Goal: Task Accomplishment & Management: Use online tool/utility

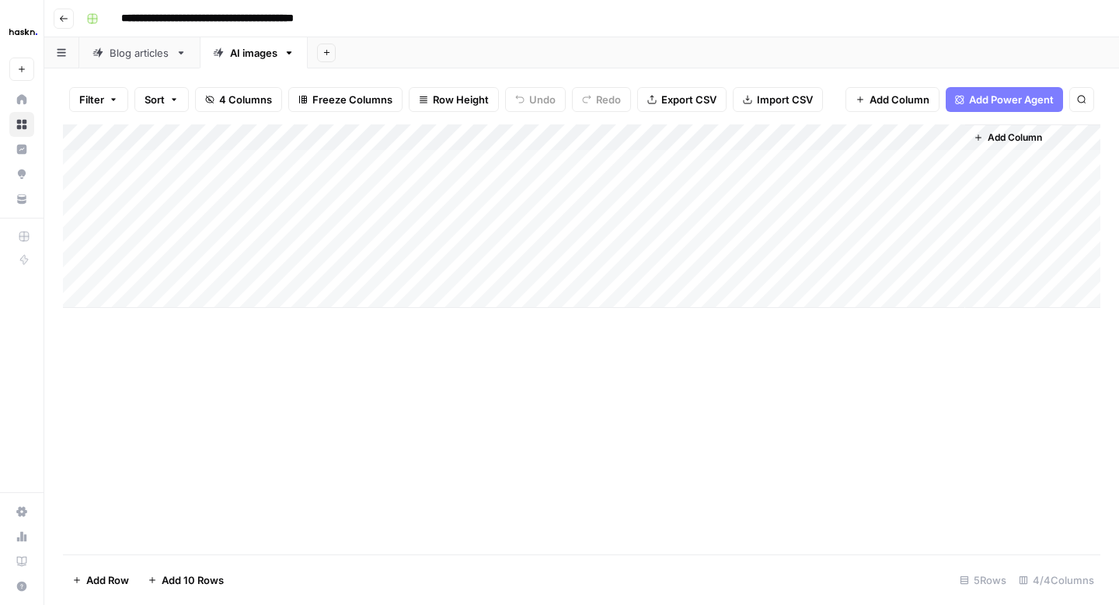
click at [151, 61] on link "Blog articles" at bounding box center [139, 52] width 120 height 31
click at [986, 187] on div "Add Column" at bounding box center [582, 242] width 1038 height 236
click at [65, 23] on icon "button" at bounding box center [63, 18] width 9 height 9
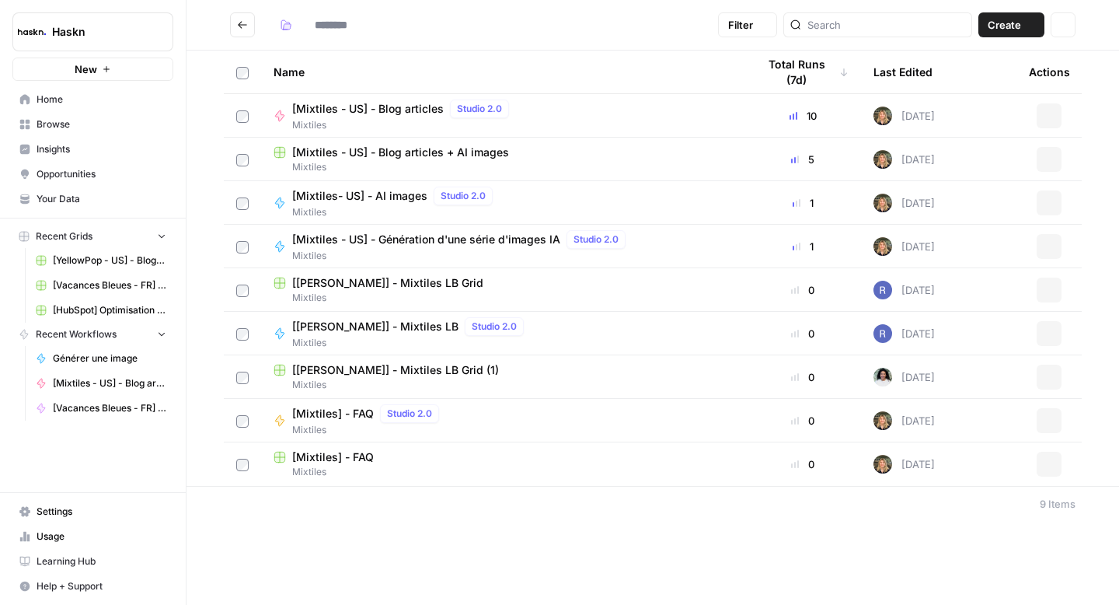
type input "********"
click at [421, 244] on span "[Mixtiles - US] - Génération d'une série d'images IA" at bounding box center [426, 240] width 268 height 16
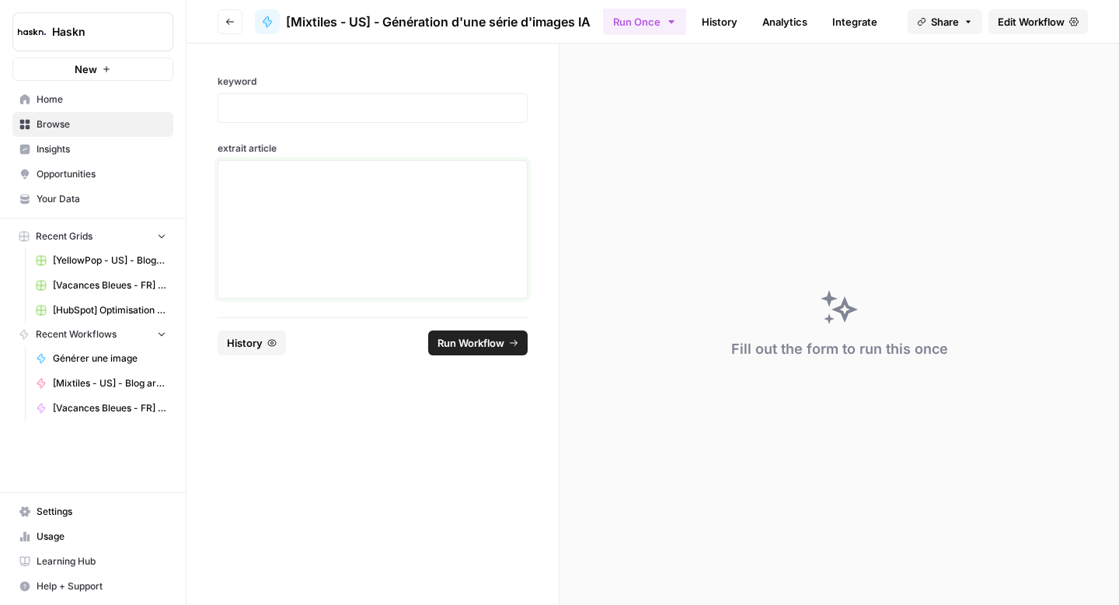
click at [316, 202] on div at bounding box center [373, 229] width 290 height 124
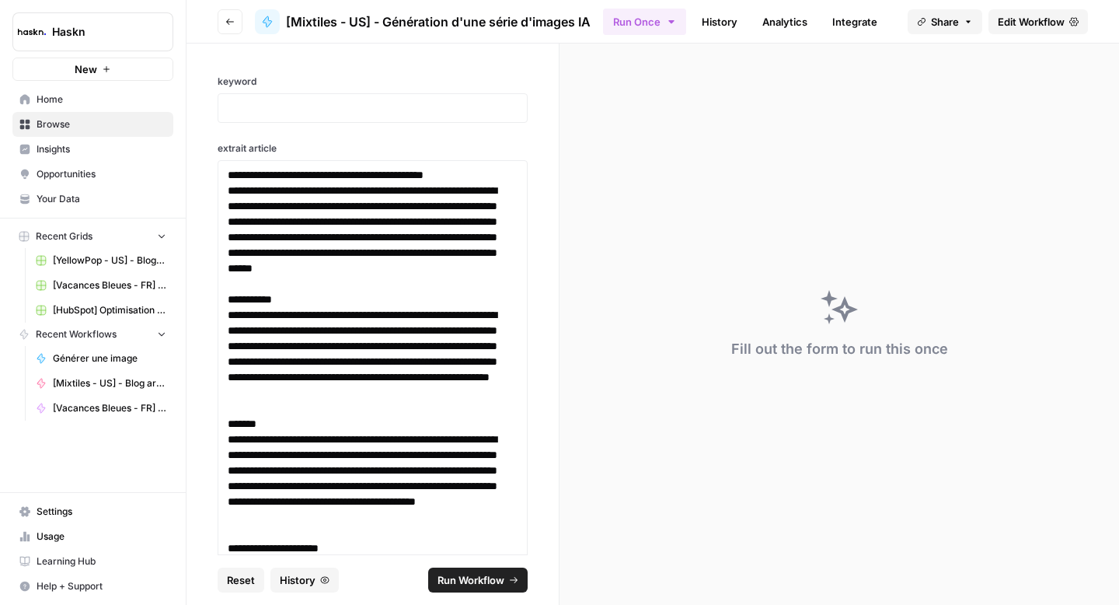
click at [319, 97] on div at bounding box center [373, 108] width 310 height 30
click at [319, 99] on div at bounding box center [373, 108] width 310 height 30
click at [324, 103] on p at bounding box center [373, 108] width 290 height 16
click at [489, 581] on span "Run Workflow" at bounding box center [471, 580] width 67 height 16
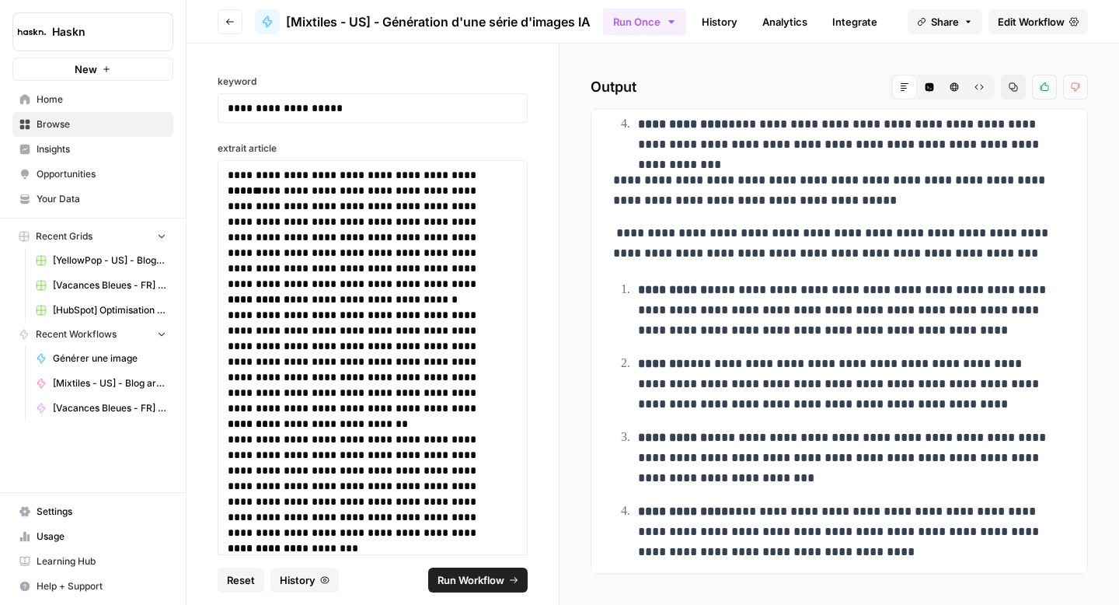
scroll to position [391, 0]
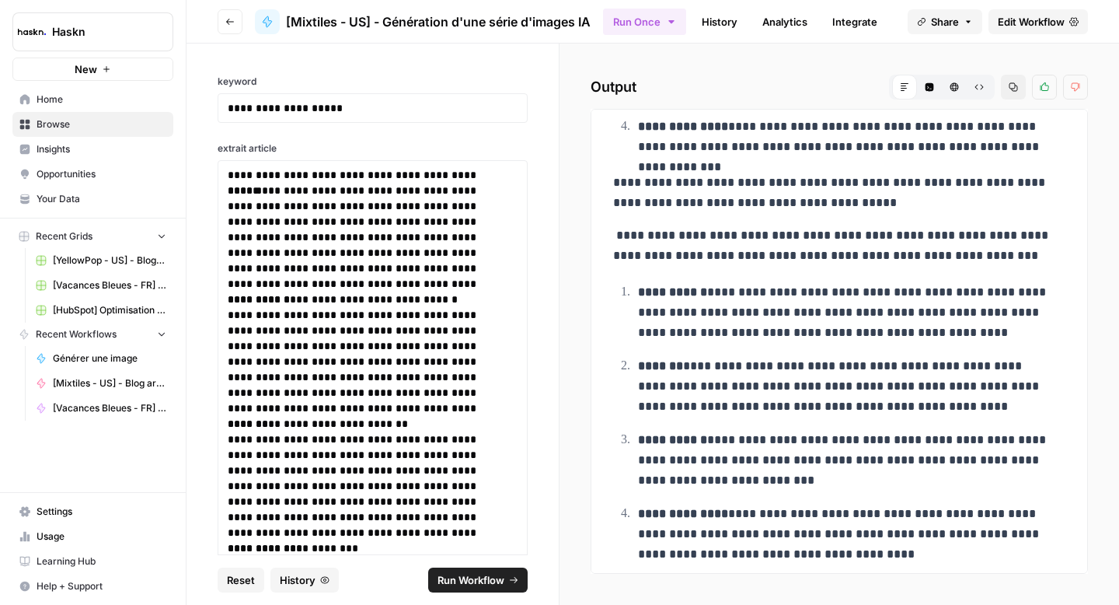
click at [979, 88] on icon "button" at bounding box center [979, 86] width 9 height 9
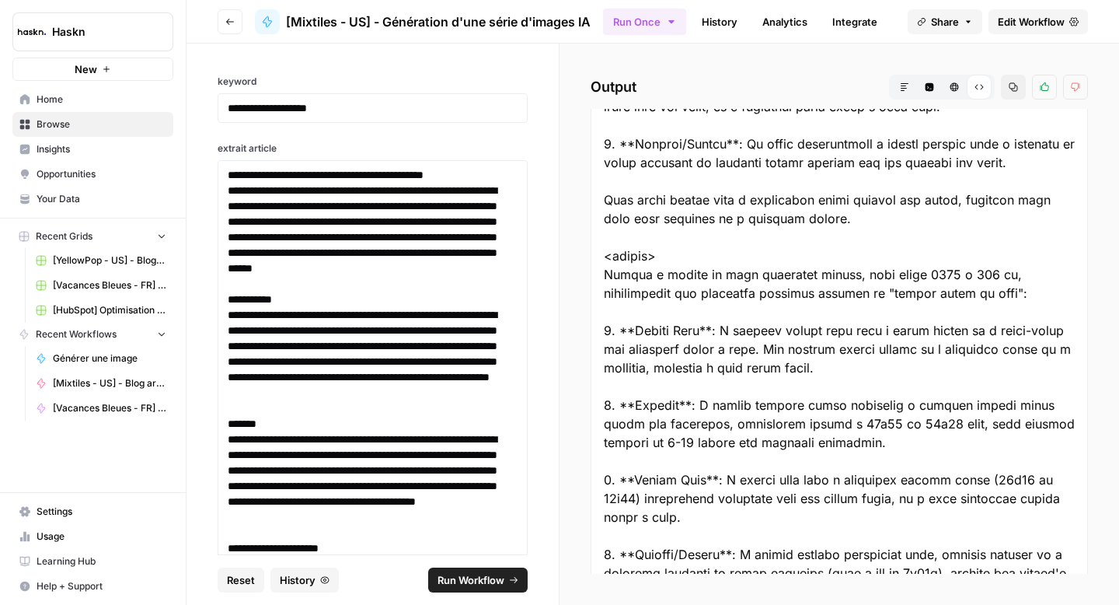
scroll to position [494, 0]
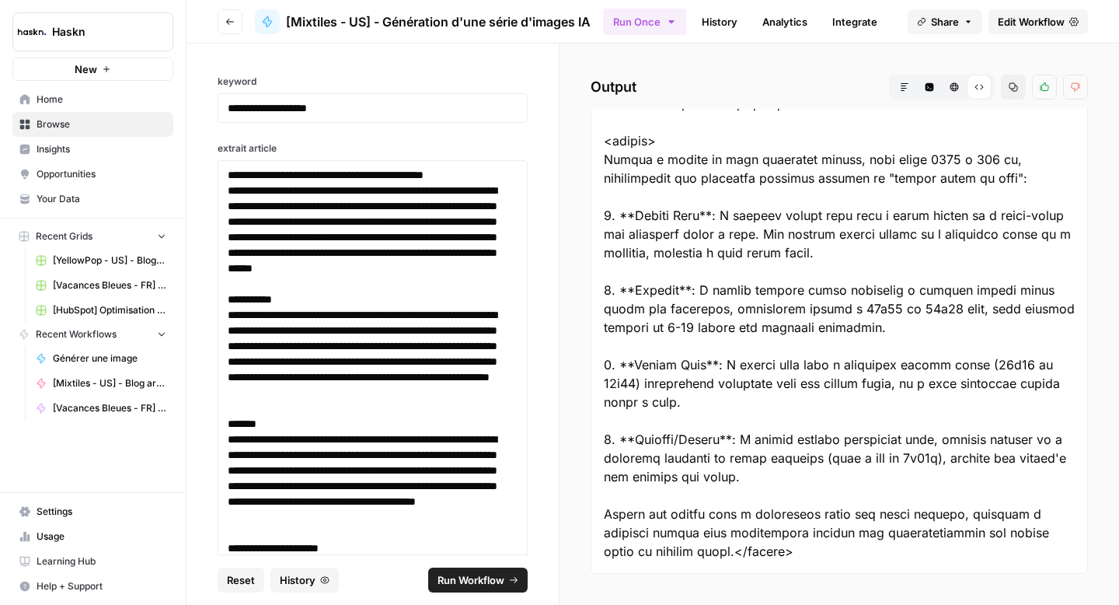
drag, startPoint x: 605, startPoint y: 288, endPoint x: 739, endPoint y: 557, distance: 300.7
click at [739, 557] on div at bounding box center [839, 103] width 497 height 941
copy div "Create a series of four realistic images, each sized 1200 x 800 px, illustratin…"
click at [222, 26] on button "Go back" at bounding box center [230, 21] width 25 height 25
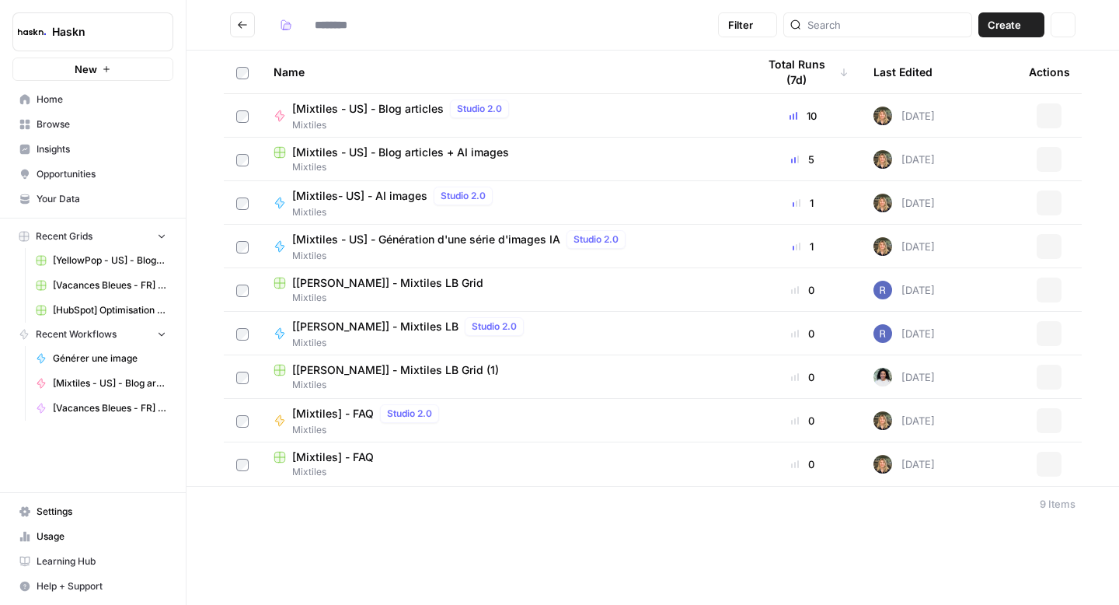
type input "********"
click at [429, 149] on span "[Mixtiles - US] - Blog articles + AI images" at bounding box center [400, 153] width 217 height 16
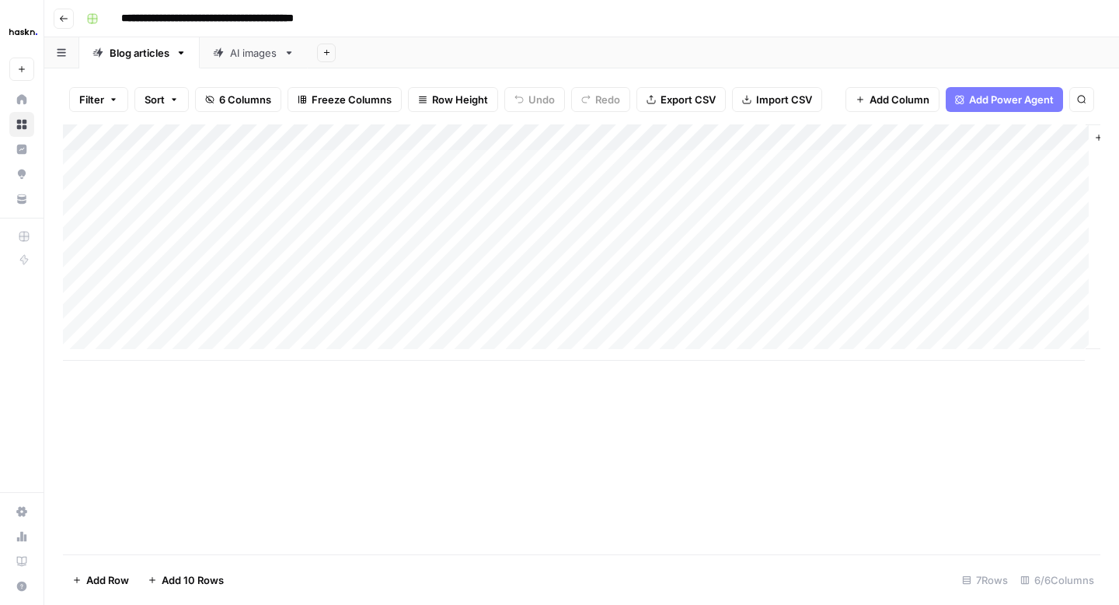
click at [250, 58] on div "AI images" at bounding box center [253, 53] width 47 height 16
click at [903, 218] on div "Add Column" at bounding box center [582, 215] width 1038 height 183
click at [949, 218] on div "Add Column" at bounding box center [582, 215] width 1038 height 183
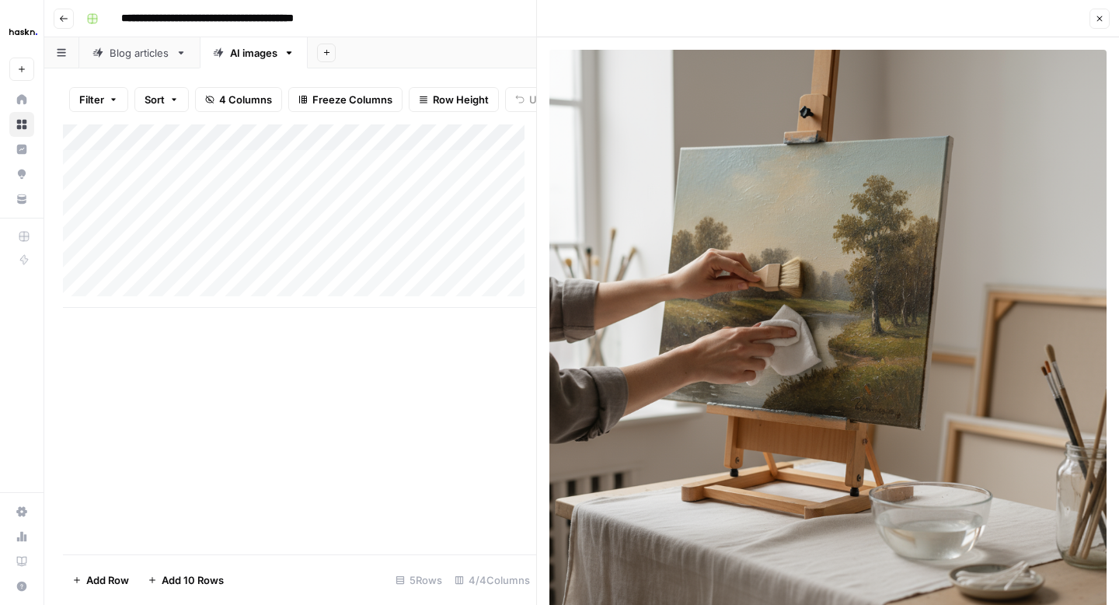
click at [1110, 23] on header "Close" at bounding box center [828, 18] width 582 height 37
click at [1102, 21] on icon "button" at bounding box center [1099, 18] width 9 height 9
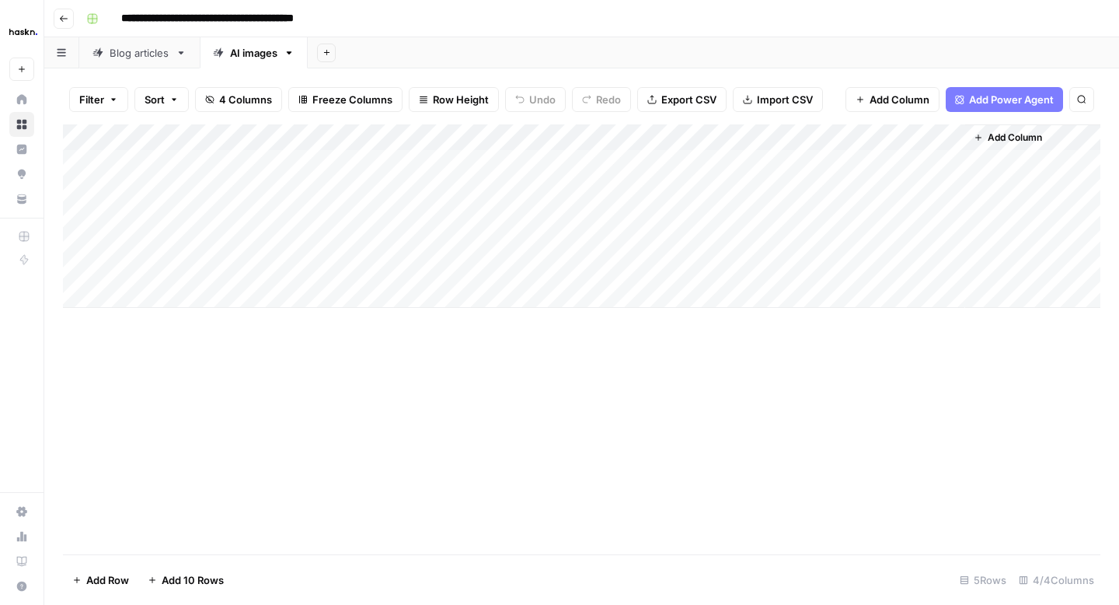
click at [406, 190] on div "Add Column" at bounding box center [582, 215] width 1038 height 183
paste textarea "**********"
type textarea "**********"
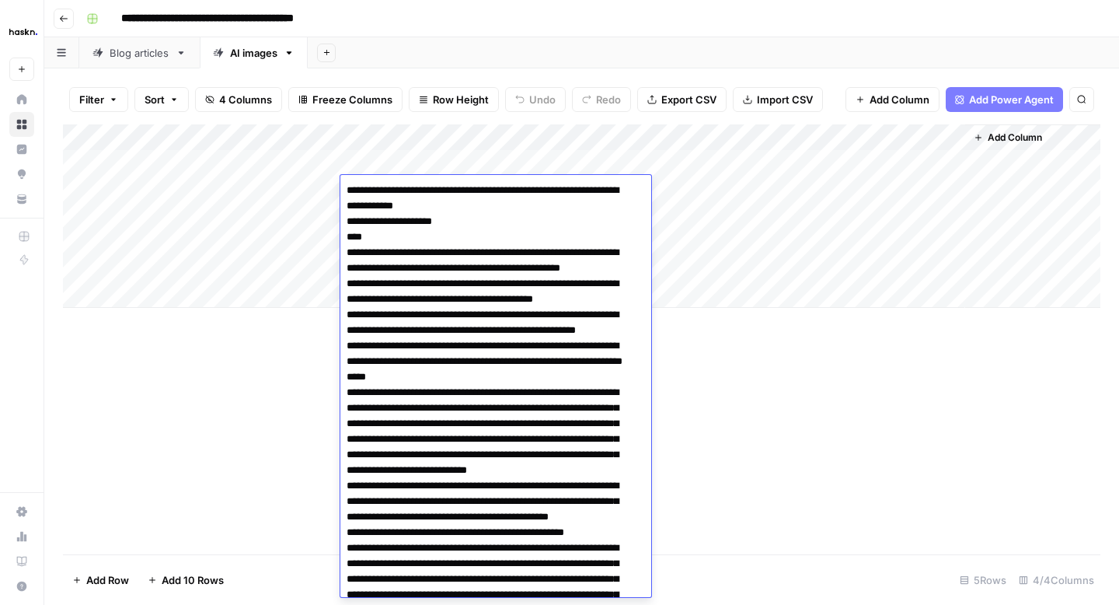
scroll to position [4449, 0]
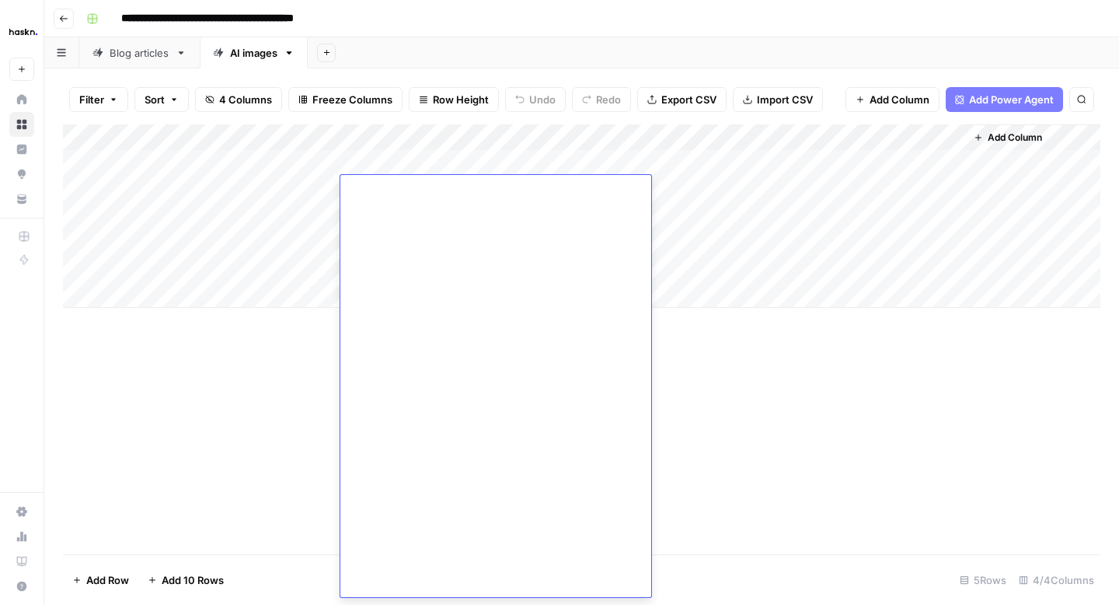
click at [707, 188] on div "Add Column" at bounding box center [582, 215] width 1038 height 183
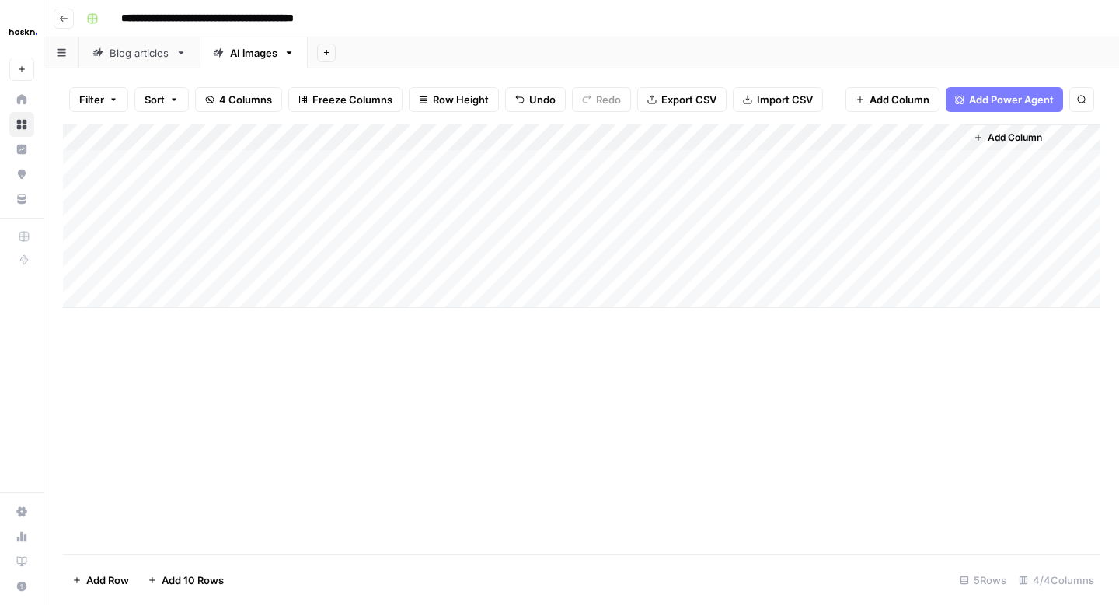
click at [697, 187] on div "Add Column" at bounding box center [582, 215] width 1038 height 183
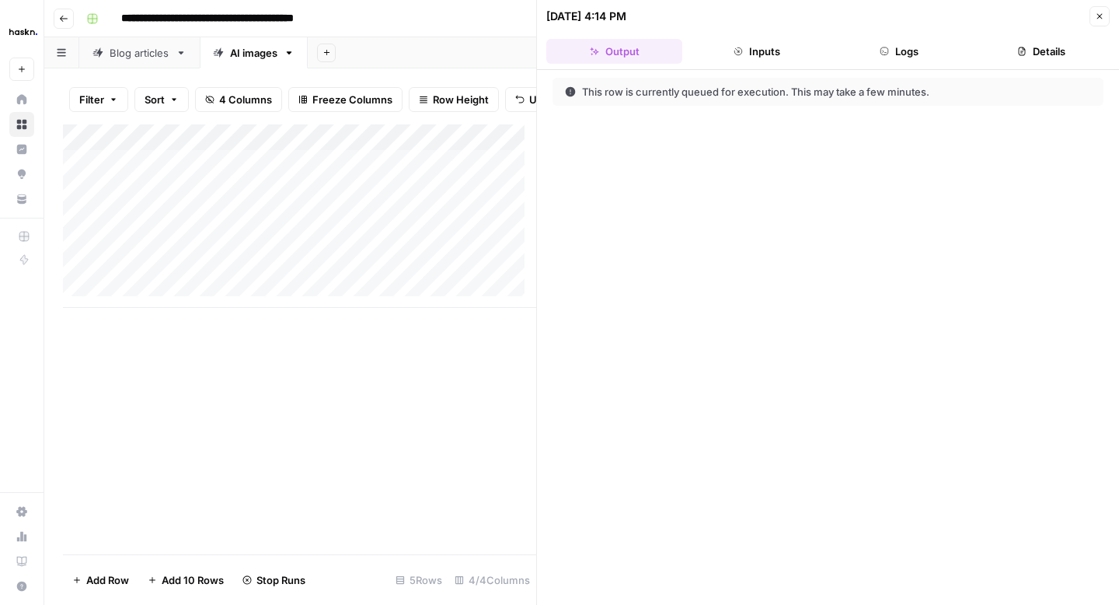
click at [1094, 16] on button "Close" at bounding box center [1100, 16] width 20 height 20
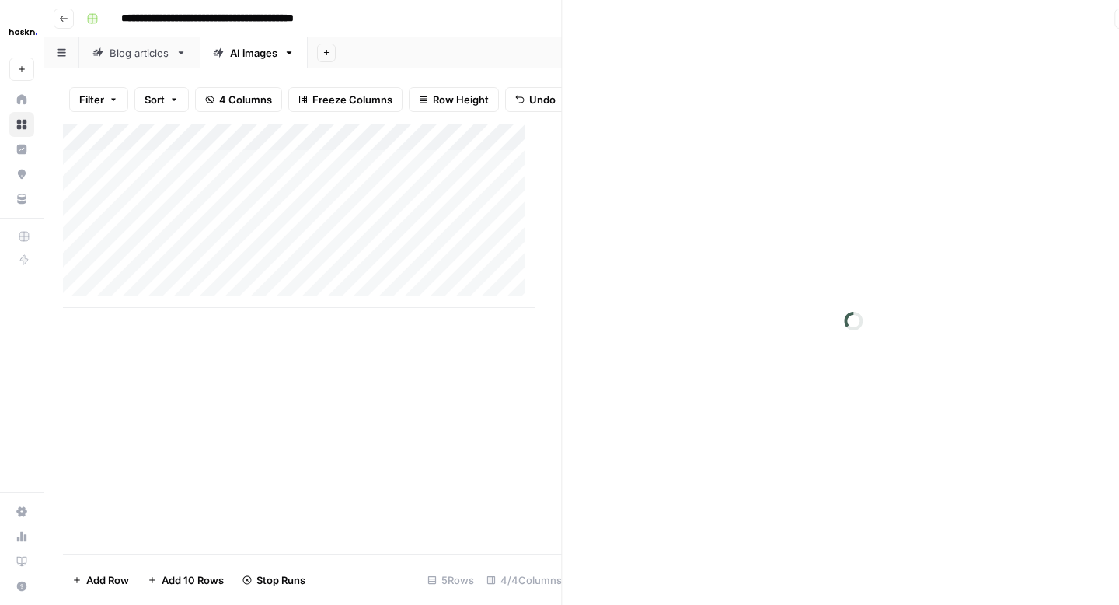
click at [1094, 16] on div "Close" at bounding box center [853, 19] width 564 height 20
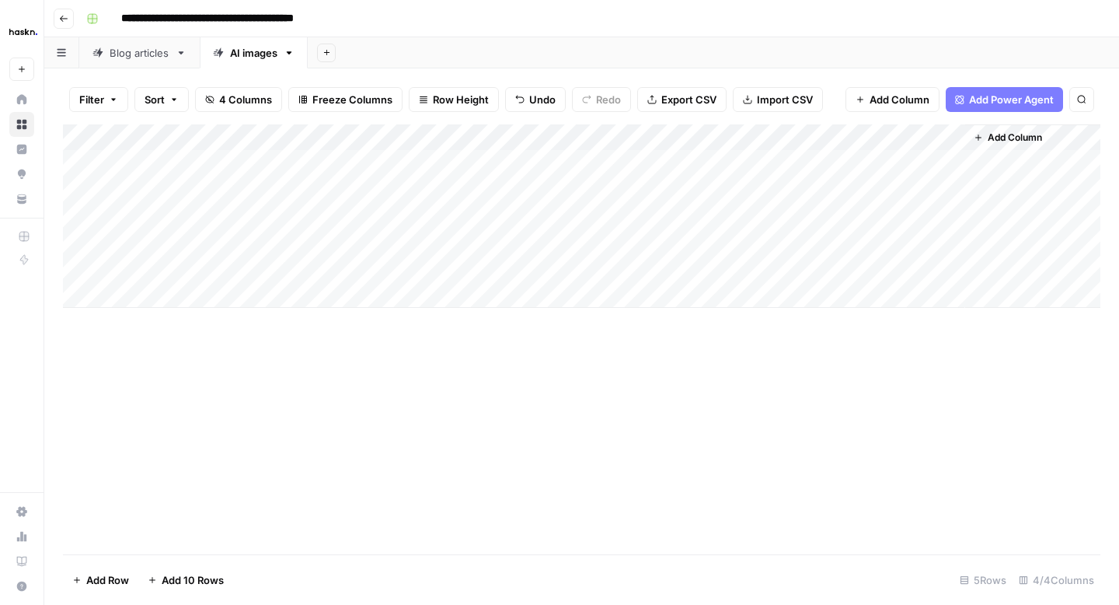
click at [948, 189] on div "Add Column" at bounding box center [582, 215] width 1038 height 183
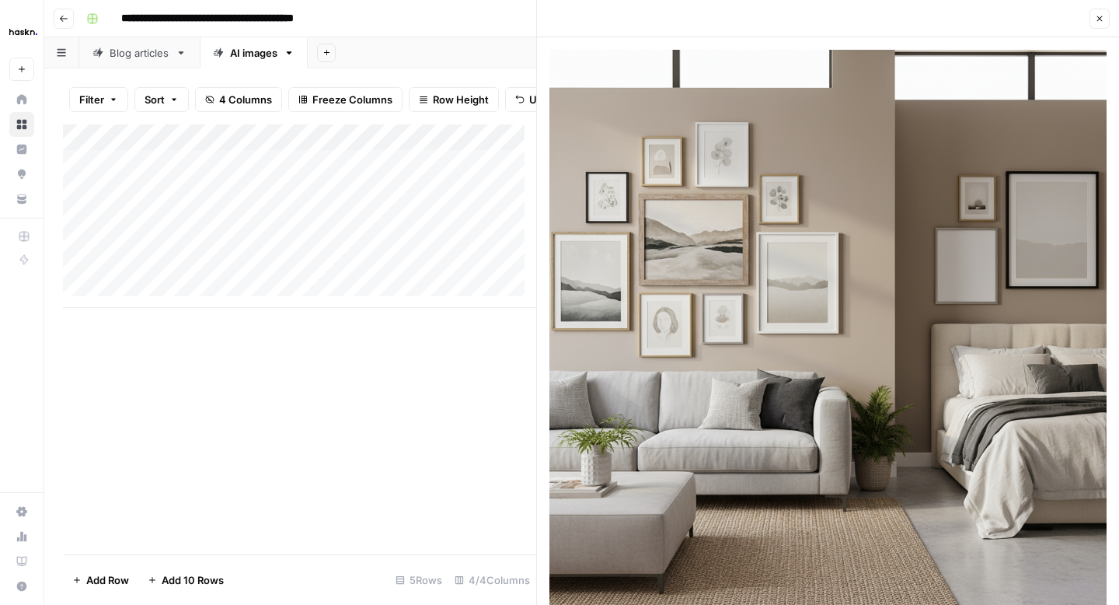
click at [458, 376] on div "Add Column" at bounding box center [299, 339] width 473 height 430
click at [1099, 16] on icon "button" at bounding box center [1099, 18] width 9 height 9
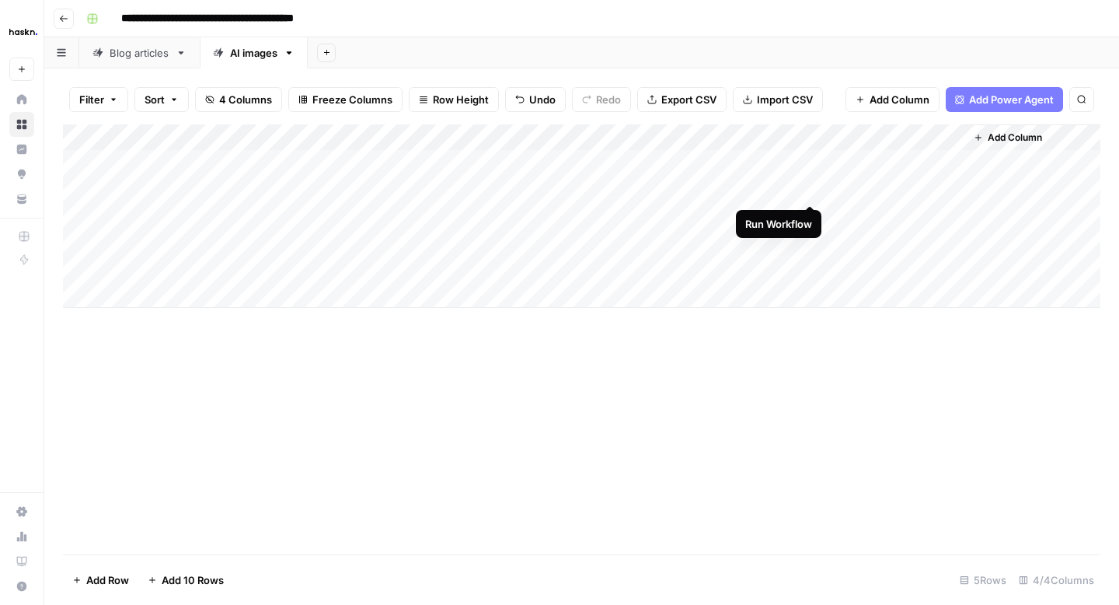
click at [808, 190] on div "Add Column" at bounding box center [582, 215] width 1038 height 183
click at [955, 189] on div "Add Column" at bounding box center [582, 215] width 1038 height 183
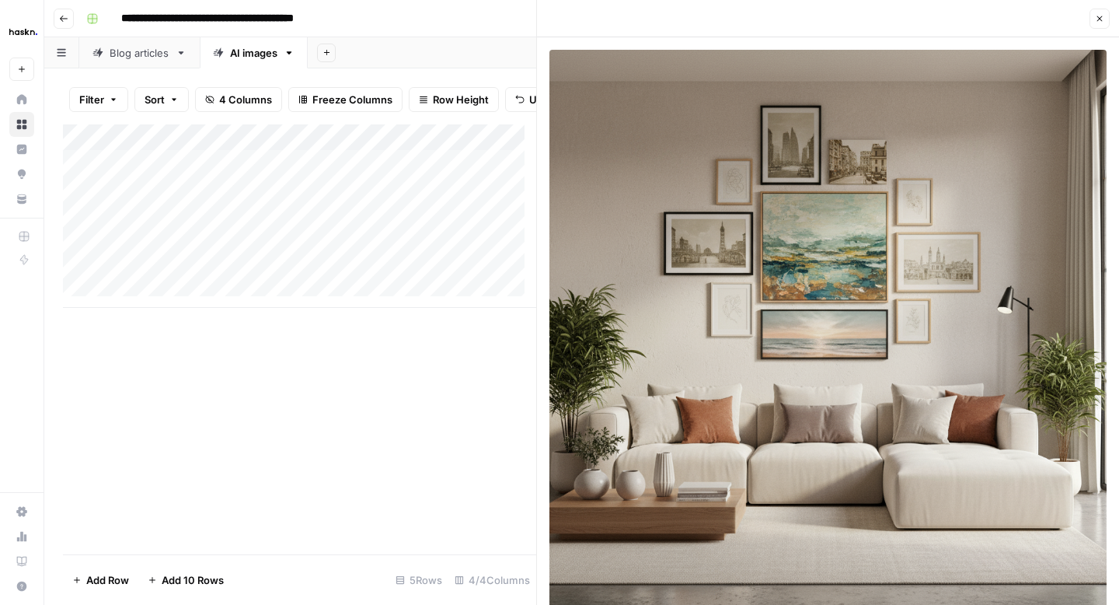
click at [1104, 17] on icon "button" at bounding box center [1099, 18] width 9 height 9
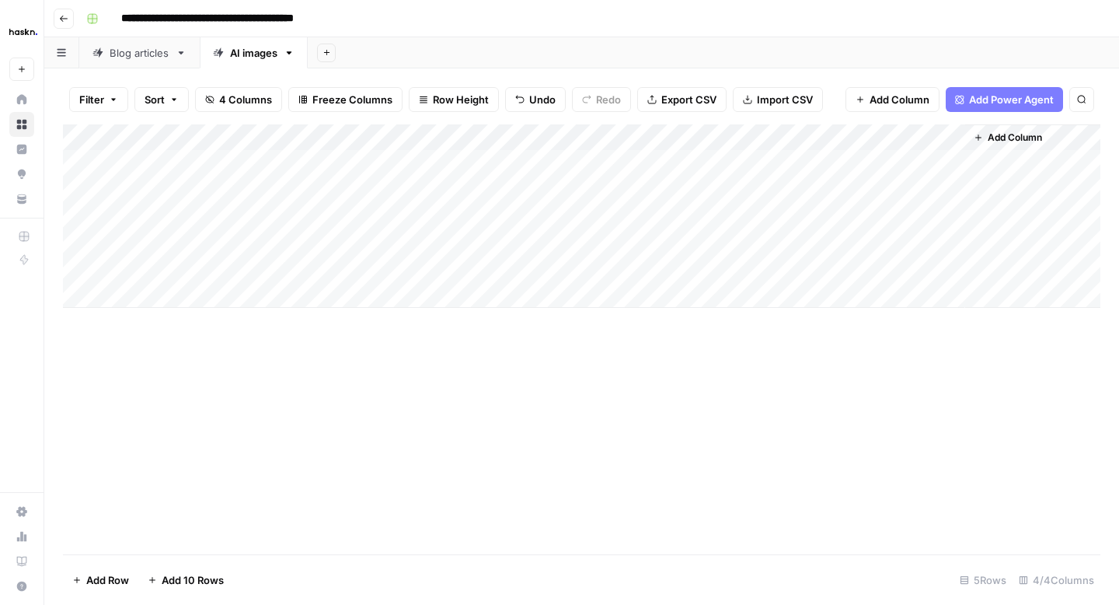
click at [127, 50] on div "Blog articles" at bounding box center [140, 53] width 60 height 16
click at [982, 164] on div "Add Column" at bounding box center [582, 242] width 1038 height 236
